Goal: Task Accomplishment & Management: Complete application form

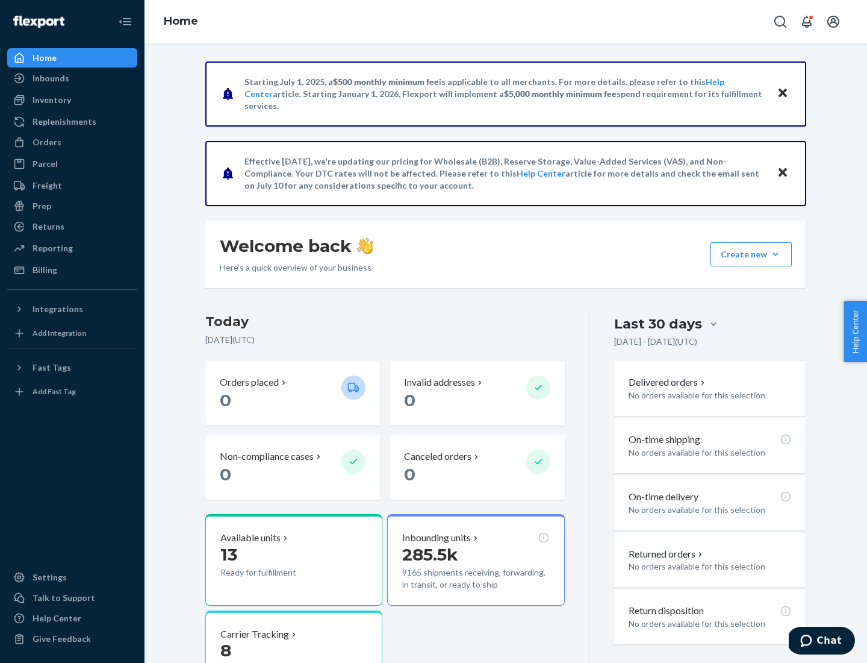
click at [776, 254] on button "Create new Create new inbound Create new order Create new product" at bounding box center [751, 254] width 81 height 24
click at [72, 78] on div "Inbounds" at bounding box center [72, 78] width 128 height 17
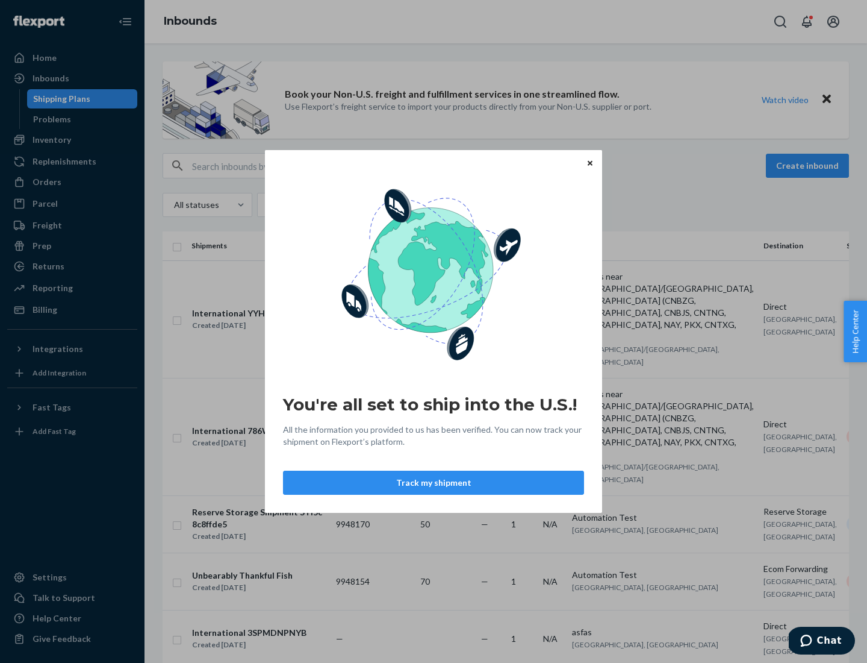
click at [434, 483] on button "Track my shipment" at bounding box center [433, 482] width 301 height 24
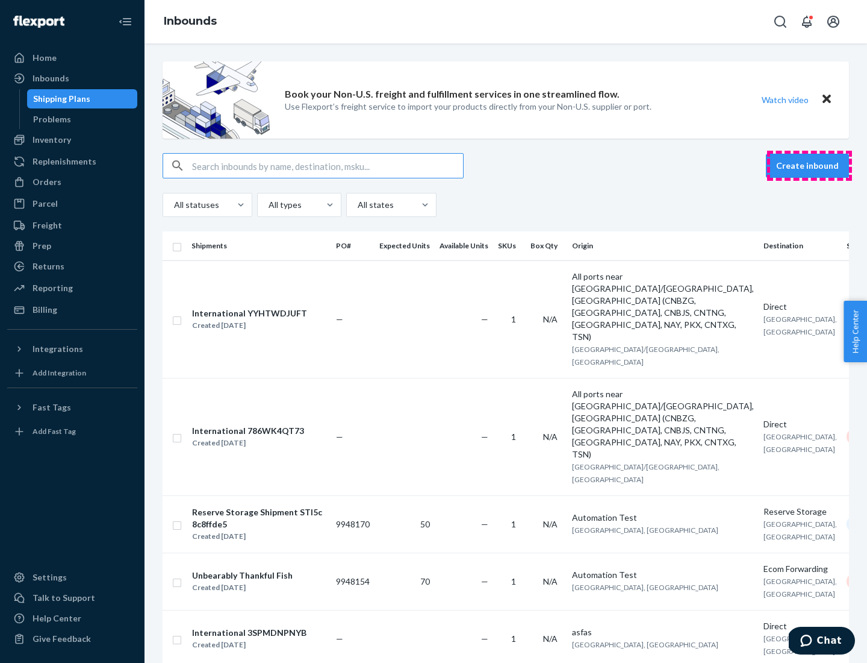
click at [810, 166] on button "Create inbound" at bounding box center [807, 166] width 83 height 24
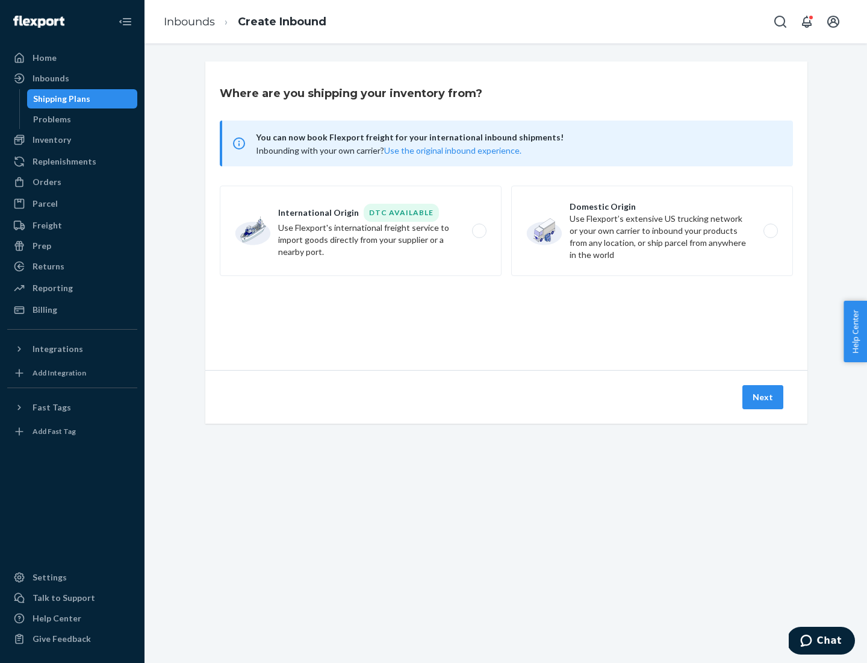
click at [361, 231] on label "International Origin DTC Available Use Flexport's international freight service…" at bounding box center [361, 231] width 282 height 90
click at [479, 231] on input "International Origin DTC Available Use Flexport's international freight service…" at bounding box center [483, 231] width 8 height 8
radio input "true"
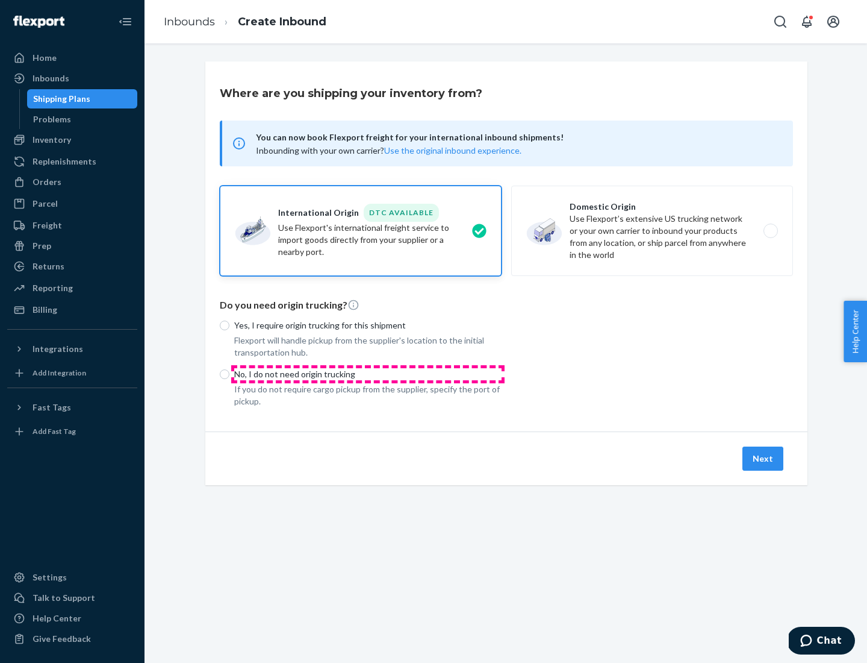
click at [368, 373] on p "No, I do not need origin trucking" at bounding box center [367, 374] width 267 height 12
click at [230, 373] on input "No, I do not need origin trucking" at bounding box center [225, 374] width 10 height 10
radio input "true"
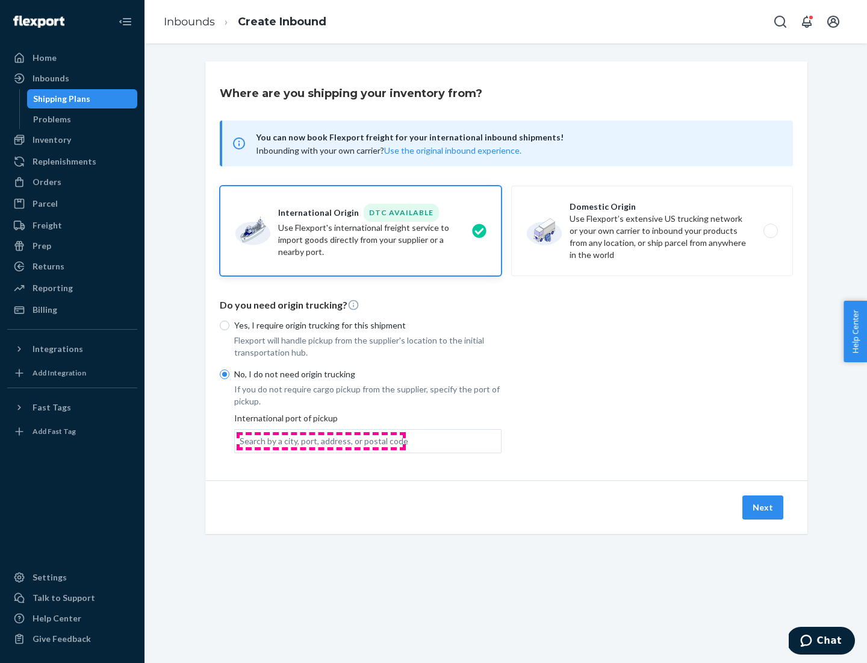
click at [321, 440] on div "Search by a city, port, address, or postal code" at bounding box center [324, 441] width 169 height 12
click at [241, 440] on input "Search by a city, port, address, or postal code" at bounding box center [240, 441] width 1 height 12
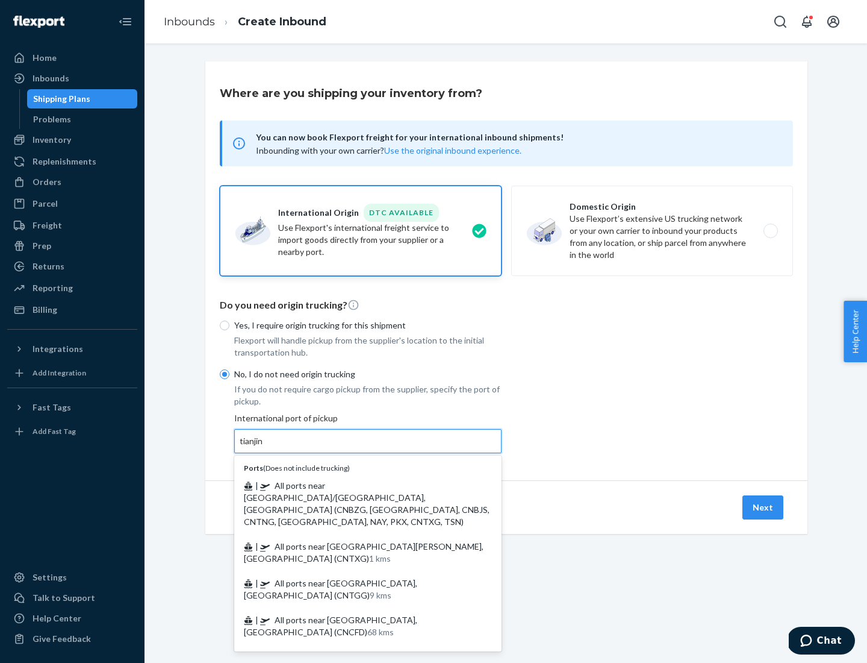
click at [356, 485] on span "| All ports near [GEOGRAPHIC_DATA]/[GEOGRAPHIC_DATA], [GEOGRAPHIC_DATA] (CNBZG,…" at bounding box center [367, 503] width 246 height 46
click at [264, 447] on input "tianjin" at bounding box center [252, 441] width 25 height 12
type input "All ports near [GEOGRAPHIC_DATA]/[GEOGRAPHIC_DATA], [GEOGRAPHIC_DATA] (CNBZG, […"
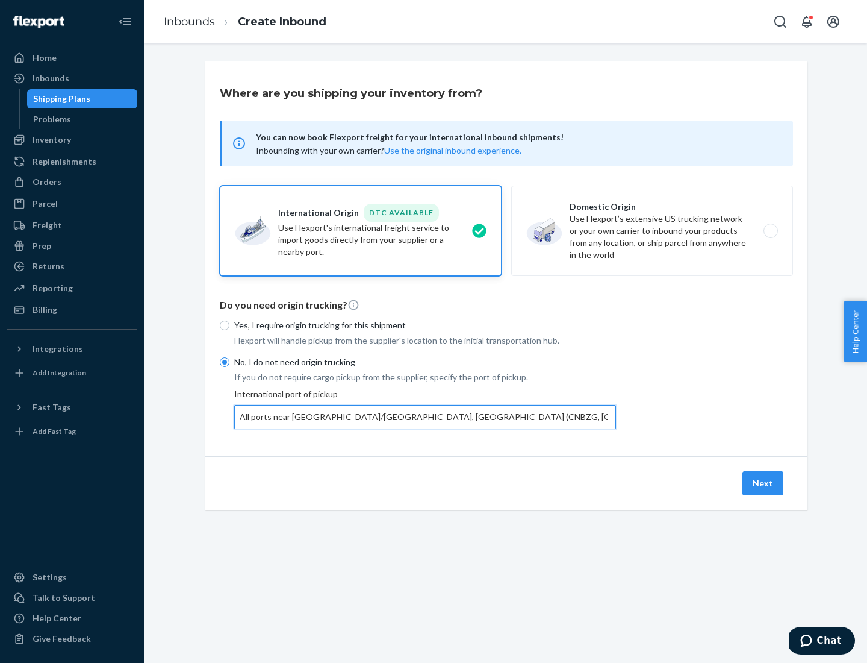
click at [764, 483] on button "Next" at bounding box center [763, 483] width 41 height 24
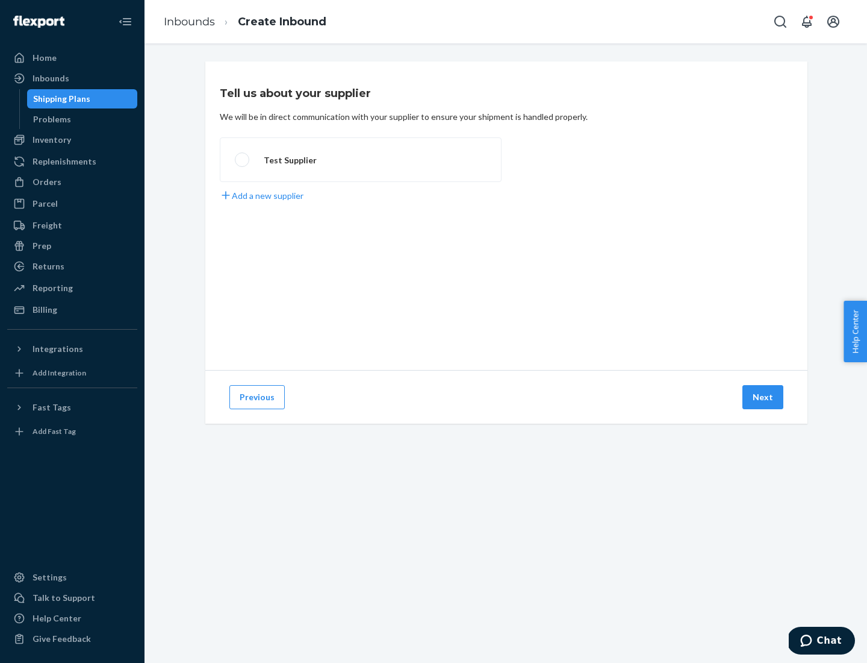
click at [361, 160] on label "Test Supplier" at bounding box center [361, 159] width 282 height 45
click at [243, 160] on input "Test Supplier" at bounding box center [239, 160] width 8 height 8
radio input "true"
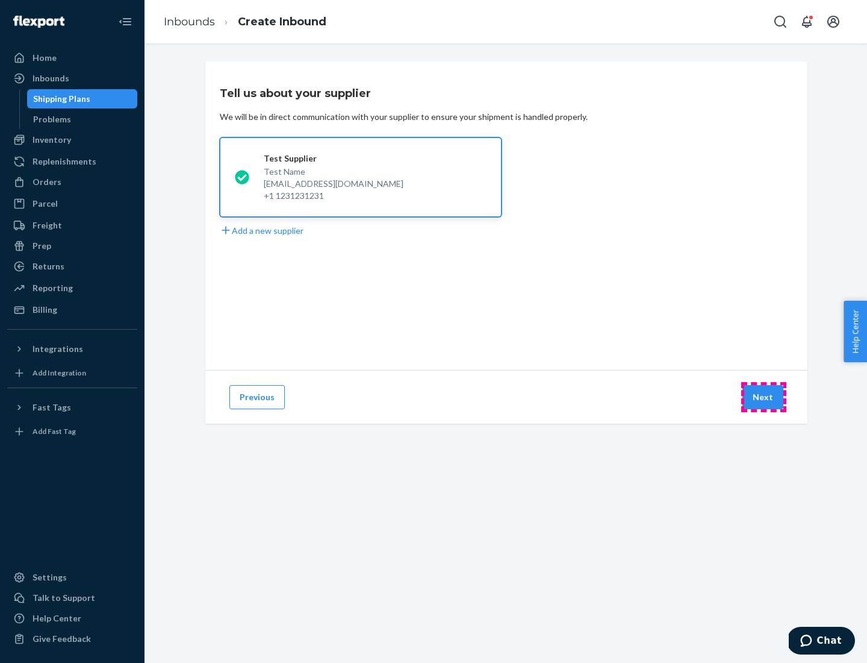
click at [764, 397] on button "Next" at bounding box center [763, 397] width 41 height 24
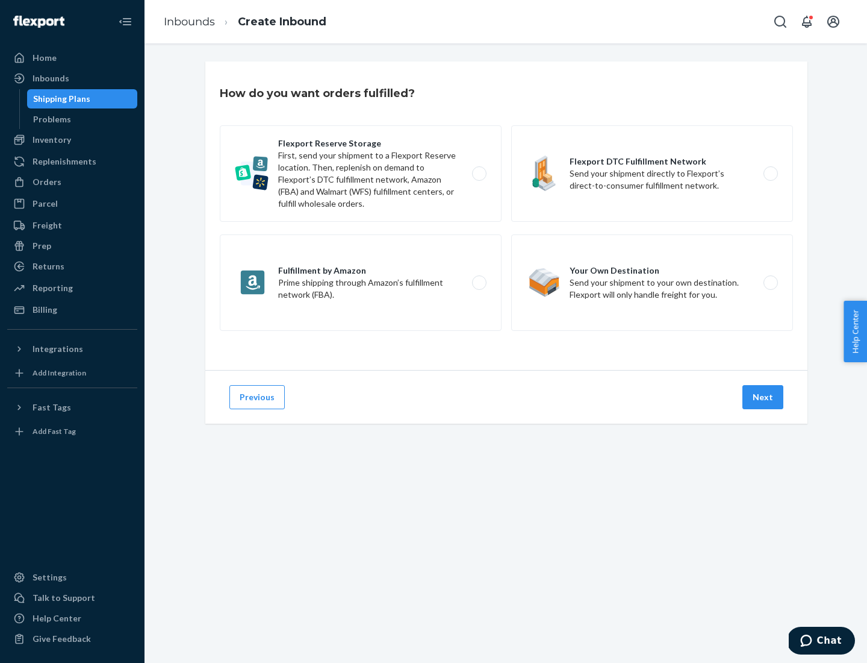
click at [361, 173] on label "Flexport Reserve Storage First, send your shipment to a Flexport Reserve locati…" at bounding box center [361, 173] width 282 height 96
click at [479, 173] on input "Flexport Reserve Storage First, send your shipment to a Flexport Reserve locati…" at bounding box center [483, 174] width 8 height 8
radio input "true"
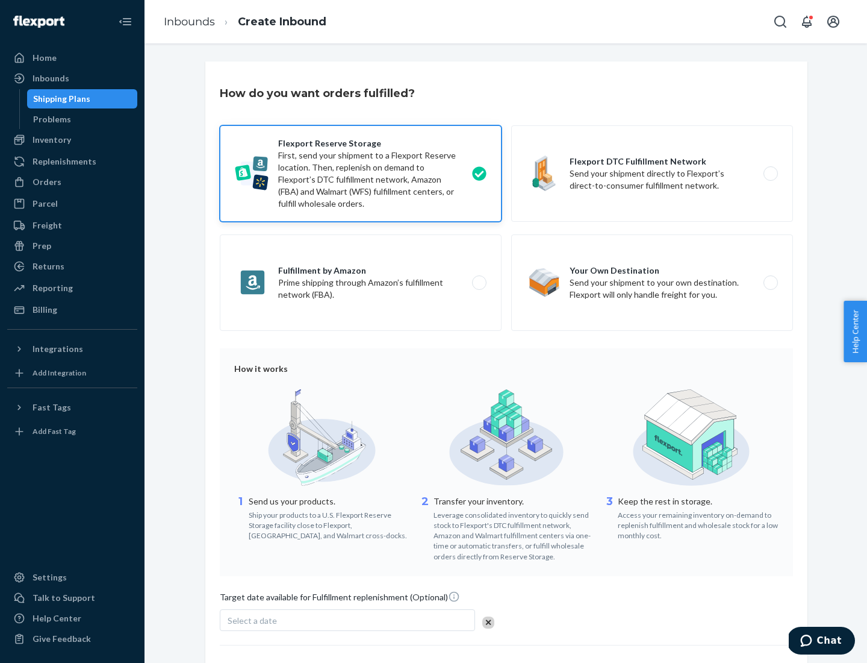
scroll to position [99, 0]
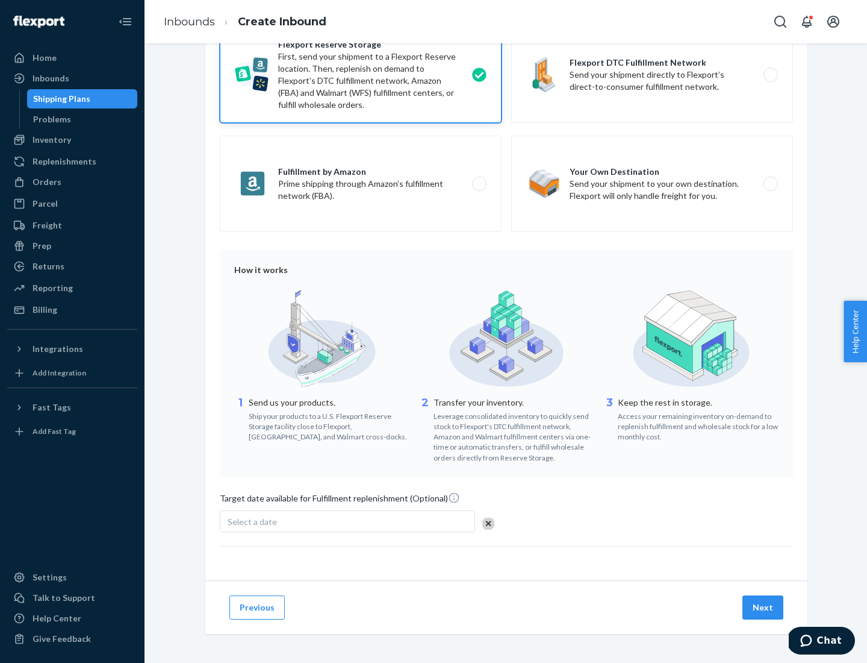
click at [764, 607] on button "Next" at bounding box center [763, 607] width 41 height 24
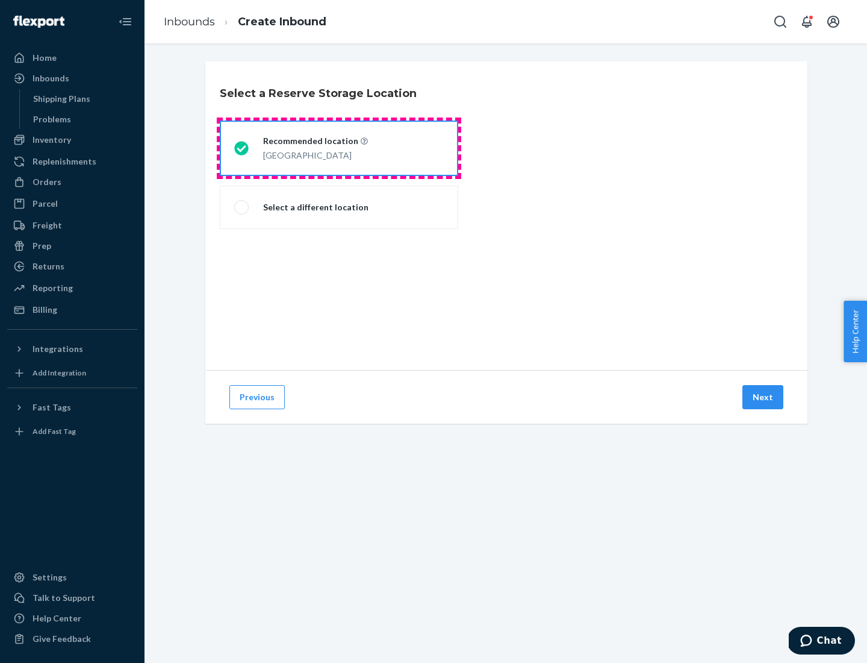
click at [339, 148] on div "[GEOGRAPHIC_DATA]" at bounding box center [315, 154] width 105 height 14
click at [242, 148] on input "Recommended location [GEOGRAPHIC_DATA]" at bounding box center [238, 149] width 8 height 8
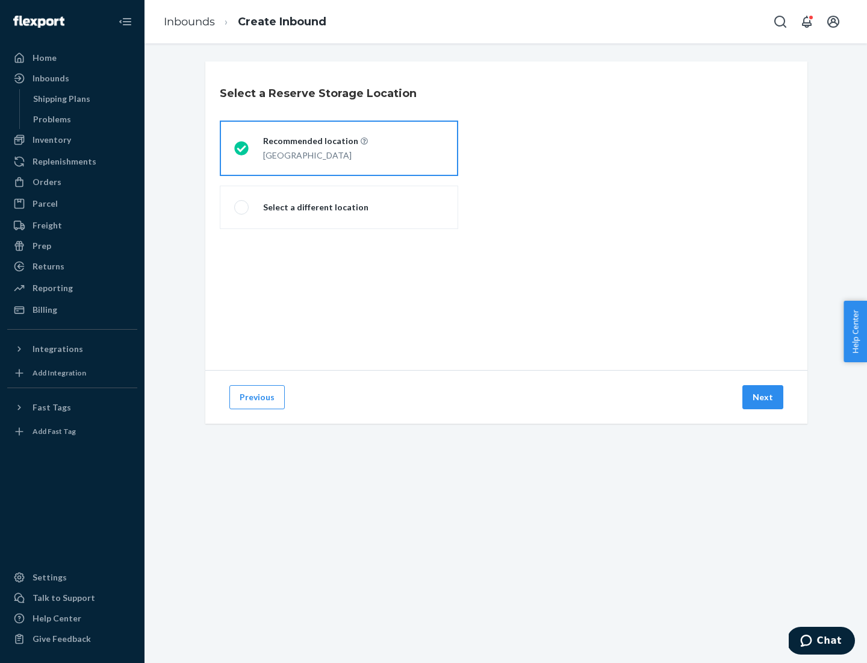
click at [764, 397] on button "Next" at bounding box center [763, 397] width 41 height 24
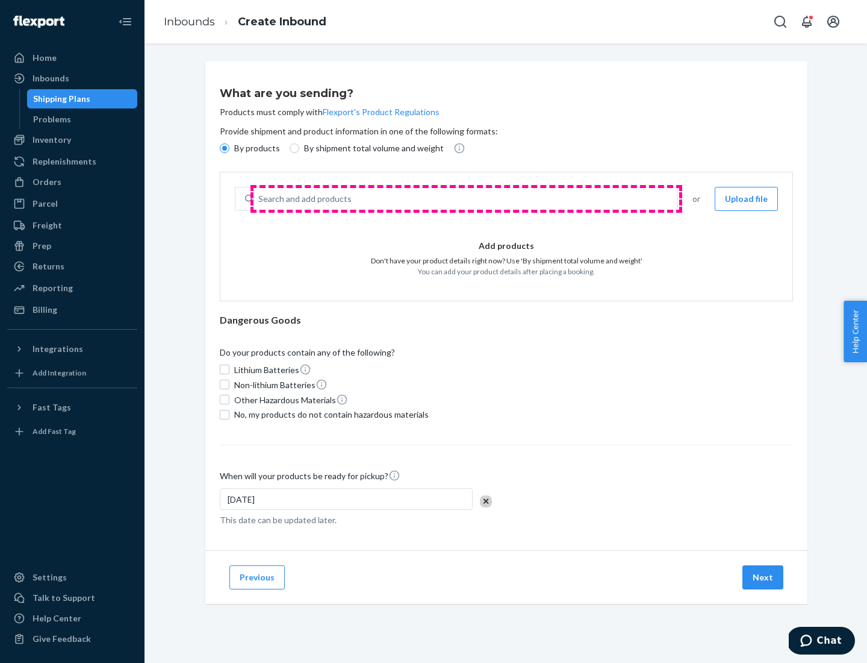
click at [466, 199] on div "Search and add products" at bounding box center [466, 199] width 424 height 22
click at [260, 199] on input "Search and add products" at bounding box center [258, 199] width 1 height 12
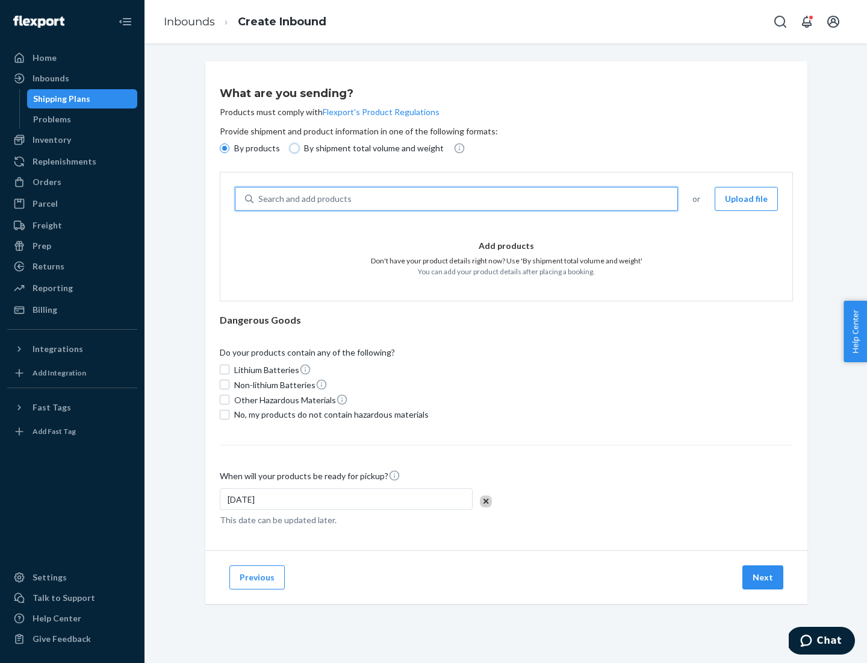
click at [293, 148] on input "By shipment total volume and weight" at bounding box center [295, 148] width 10 height 10
radio input "true"
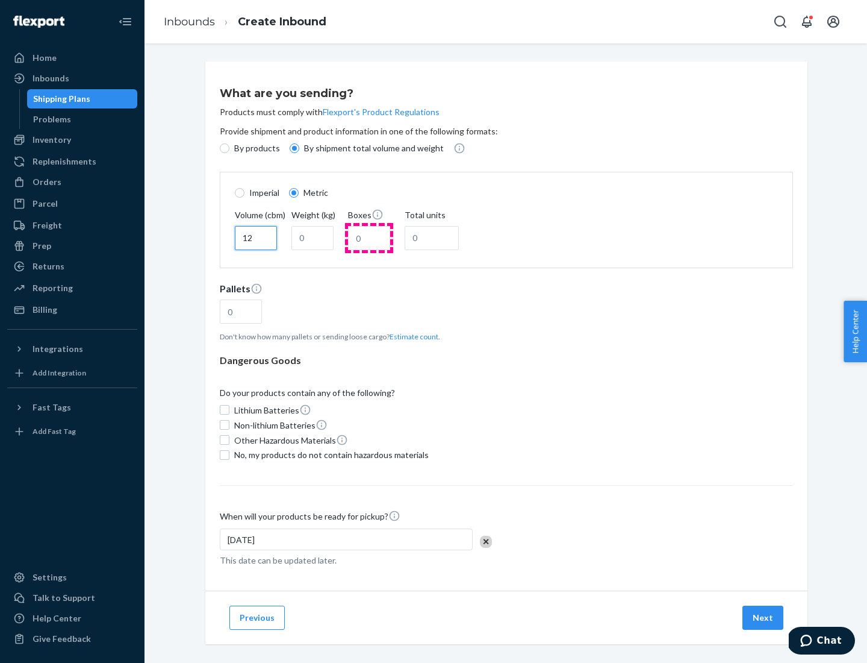
type input "12"
type input "22"
type input "222"
type input "121"
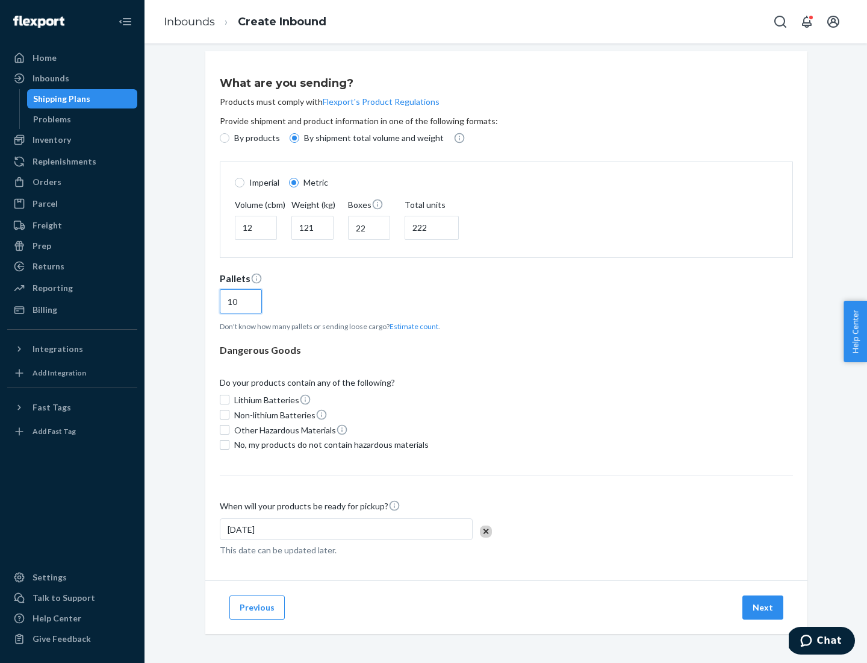
type input "10"
click at [330, 444] on span "No, my products do not contain hazardous materials" at bounding box center [331, 445] width 195 height 12
click at [230, 444] on input "No, my products do not contain hazardous materials" at bounding box center [225, 445] width 10 height 10
checkbox input "true"
click at [764, 607] on button "Next" at bounding box center [763, 607] width 41 height 24
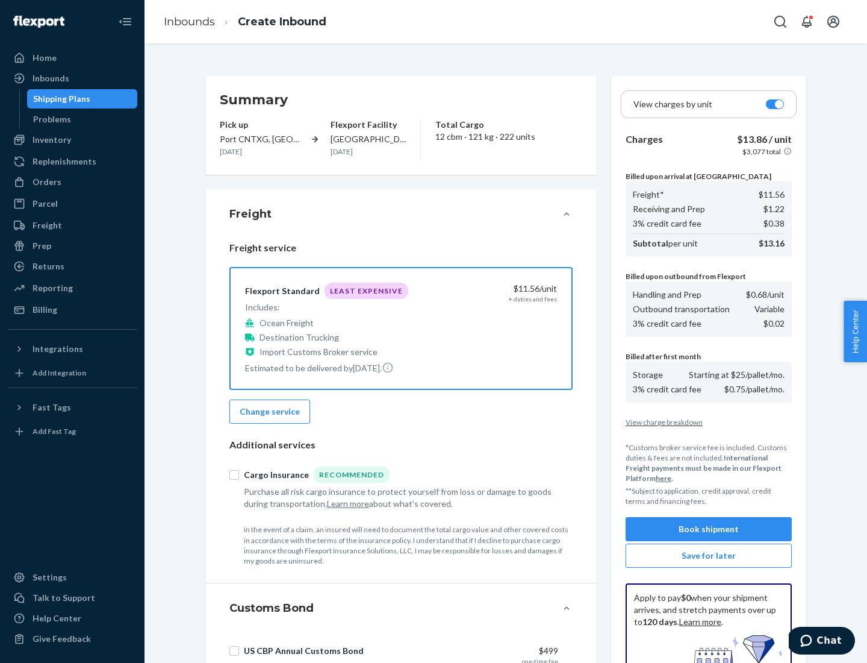
scroll to position [176, 0]
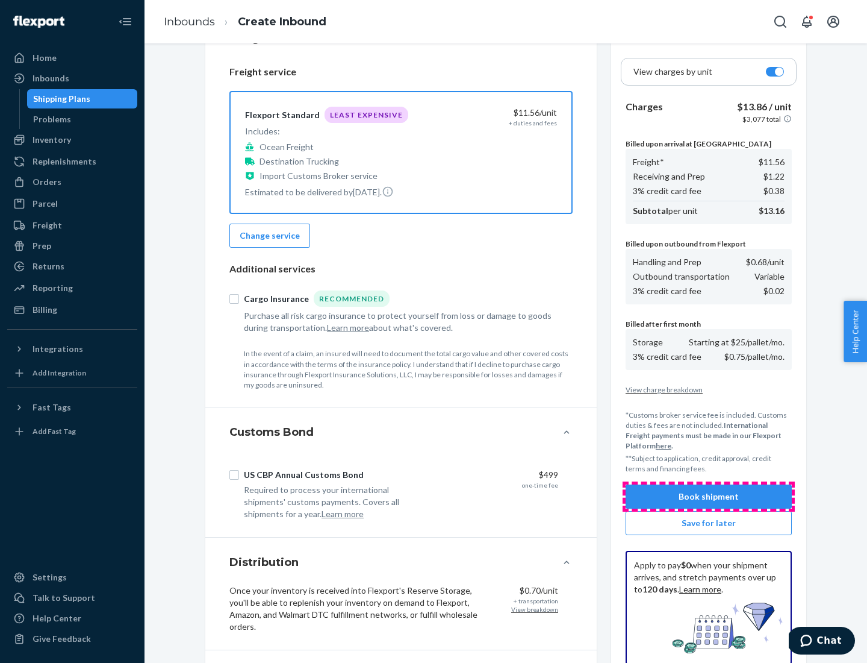
click at [709, 496] on button "Book shipment" at bounding box center [709, 496] width 166 height 24
